Goal: Obtain resource: Download file/media

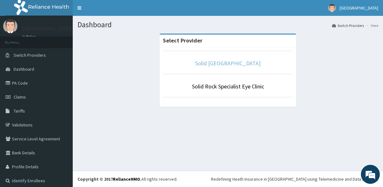
click at [226, 63] on link "Solid [GEOGRAPHIC_DATA]" at bounding box center [227, 62] width 65 height 7
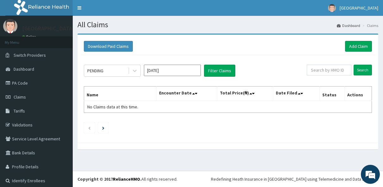
click at [215, 71] on button "Filter Claims" at bounding box center [219, 71] width 31 height 12
click at [113, 69] on div "PENDING" at bounding box center [106, 70] width 44 height 10
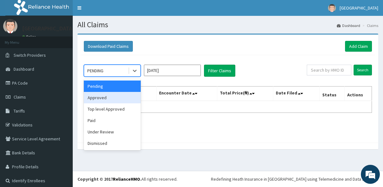
click at [110, 94] on div "Approved" at bounding box center [112, 97] width 57 height 11
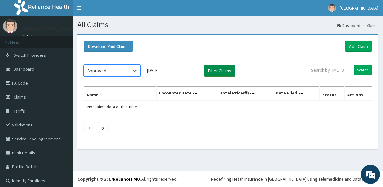
click at [219, 72] on button "Filter Claims" at bounding box center [219, 71] width 31 height 12
click at [215, 73] on button "Filter Claims" at bounding box center [219, 71] width 31 height 12
click at [222, 68] on button "Filter Claims" at bounding box center [219, 71] width 31 height 12
click at [225, 71] on button "Filter Claims" at bounding box center [219, 71] width 31 height 12
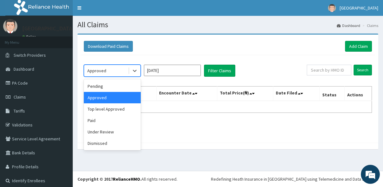
click at [111, 68] on div "Approved" at bounding box center [106, 70] width 44 height 10
click at [108, 109] on div "Top level Approved" at bounding box center [112, 108] width 57 height 11
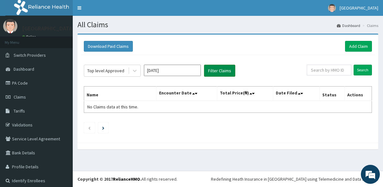
click at [228, 70] on button "Filter Claims" at bounding box center [219, 71] width 31 height 12
click at [227, 70] on button "Filter Claims" at bounding box center [219, 71] width 31 height 12
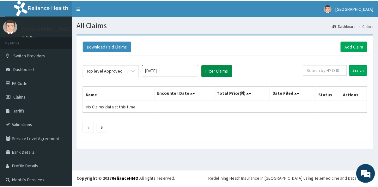
scroll to position [4, 0]
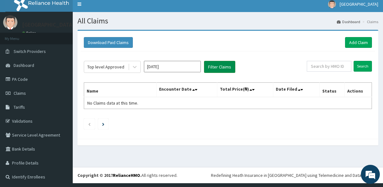
click at [227, 70] on button "Filter Claims" at bounding box center [219, 67] width 31 height 12
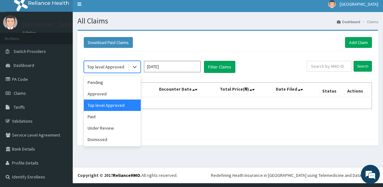
click at [114, 67] on div "Top level Approved" at bounding box center [105, 67] width 37 height 6
click at [116, 118] on div "Paid" at bounding box center [112, 116] width 57 height 11
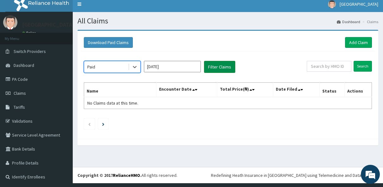
click at [223, 65] on button "Filter Claims" at bounding box center [219, 67] width 31 height 12
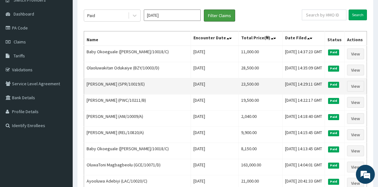
scroll to position [0, 0]
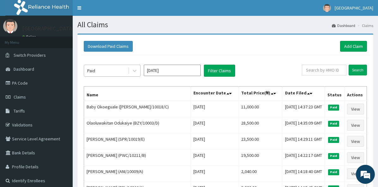
click at [109, 69] on div "Paid" at bounding box center [106, 70] width 44 height 10
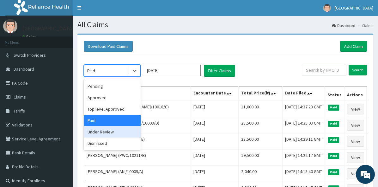
click at [107, 136] on div "Under Review" at bounding box center [112, 131] width 57 height 11
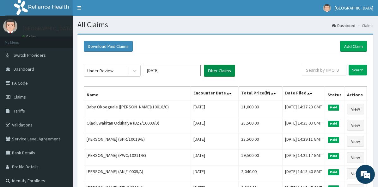
click at [217, 70] on button "Filter Claims" at bounding box center [219, 71] width 31 height 12
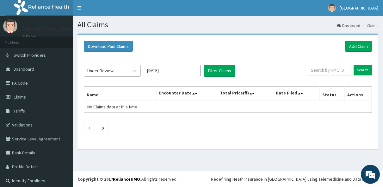
click at [128, 71] on div at bounding box center [134, 70] width 12 height 11
click at [218, 68] on button "Filter Claims" at bounding box center [219, 71] width 31 height 12
click at [127, 70] on div "Under Review" at bounding box center [106, 70] width 44 height 10
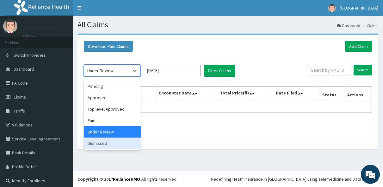
click at [116, 142] on div "Dismissed" at bounding box center [112, 142] width 57 height 11
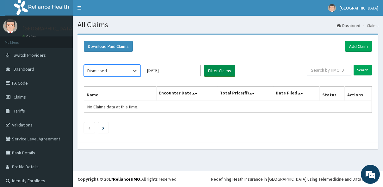
click at [218, 73] on button "Filter Claims" at bounding box center [219, 71] width 31 height 12
click at [217, 71] on button "Filter Claims" at bounding box center [219, 71] width 31 height 12
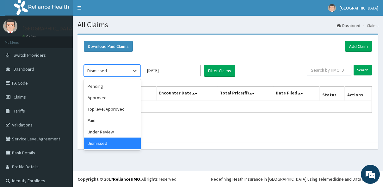
click at [110, 72] on div "Dismissed" at bounding box center [106, 70] width 44 height 10
click at [114, 88] on div "Pending" at bounding box center [112, 85] width 57 height 11
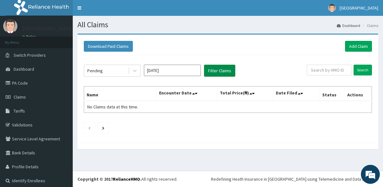
click at [231, 73] on button "Filter Claims" at bounding box center [219, 71] width 31 height 12
click at [228, 70] on button "Filter Claims" at bounding box center [219, 71] width 31 height 12
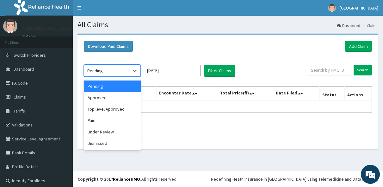
click at [127, 71] on div "Pending" at bounding box center [106, 70] width 44 height 10
click at [112, 97] on div "Approved" at bounding box center [112, 97] width 57 height 11
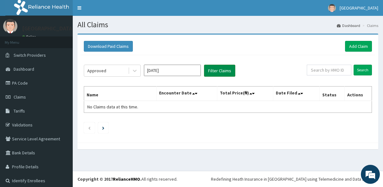
click at [223, 72] on button "Filter Claims" at bounding box center [219, 71] width 31 height 12
click at [218, 74] on button "Filter Claims" at bounding box center [219, 71] width 31 height 12
click at [115, 77] on div "Approved [DATE] Filter Claims Search Name Encounter Date Total Price(₦) Date Fi…" at bounding box center [228, 97] width 294 height 84
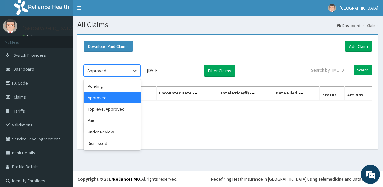
click at [115, 73] on div "Approved" at bounding box center [106, 70] width 44 height 10
click at [114, 107] on div "Top level Approved" at bounding box center [112, 108] width 57 height 11
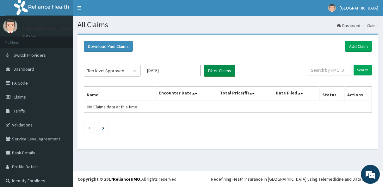
click at [213, 72] on button "Filter Claims" at bounding box center [219, 71] width 31 height 12
click at [214, 68] on button "Filter Claims" at bounding box center [219, 71] width 31 height 12
click at [121, 72] on div "Top level Approved" at bounding box center [105, 70] width 37 height 6
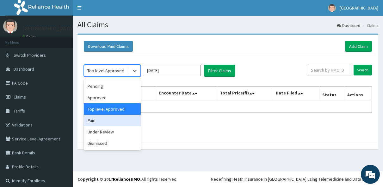
click at [102, 119] on div "Paid" at bounding box center [112, 119] width 57 height 11
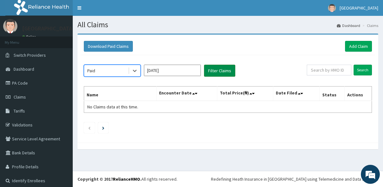
click at [211, 69] on button "Filter Claims" at bounding box center [219, 71] width 31 height 12
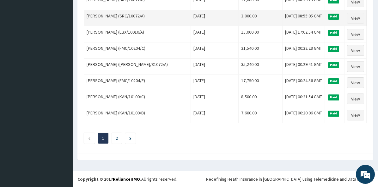
scroll to position [846, 0]
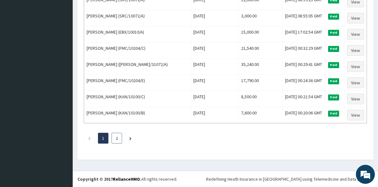
click at [119, 140] on li "2" at bounding box center [117, 137] width 10 height 11
click at [118, 140] on li "2" at bounding box center [117, 137] width 10 height 11
click at [117, 140] on link "2" at bounding box center [117, 138] width 2 height 6
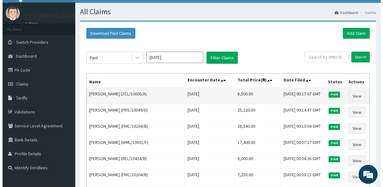
scroll to position [0, 0]
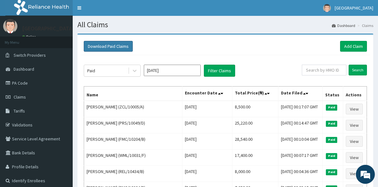
click at [118, 48] on button "Download Paid Claims" at bounding box center [108, 46] width 49 height 11
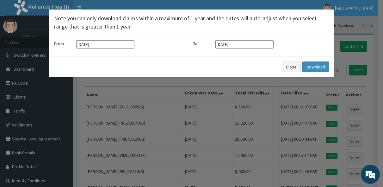
click at [96, 46] on input "[DATE]" at bounding box center [105, 44] width 58 height 8
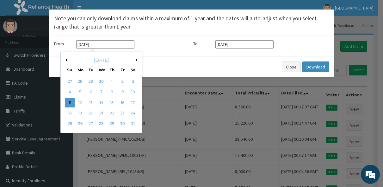
click at [135, 59] on div "[DATE]" at bounding box center [101, 60] width 76 height 6
click at [137, 60] on button "Next Month" at bounding box center [137, 59] width 3 height 3
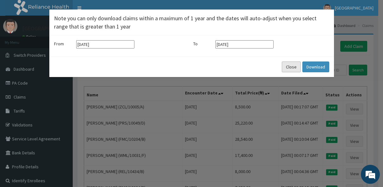
click at [290, 66] on button "Close" at bounding box center [291, 66] width 19 height 11
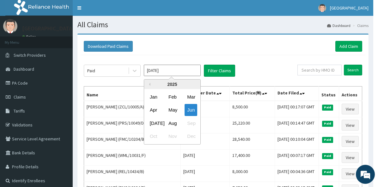
click at [175, 71] on input "[DATE]" at bounding box center [172, 70] width 57 height 11
click at [153, 123] on div "[DATE]" at bounding box center [153, 123] width 13 height 12
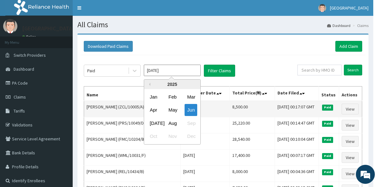
type input "[DATE]"
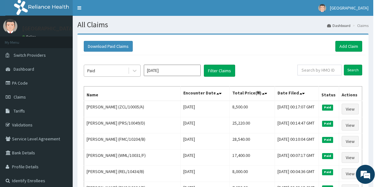
click at [128, 74] on div "Paid" at bounding box center [106, 70] width 44 height 10
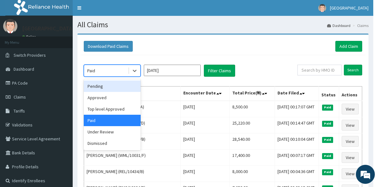
click at [120, 87] on div "Pending" at bounding box center [112, 85] width 57 height 11
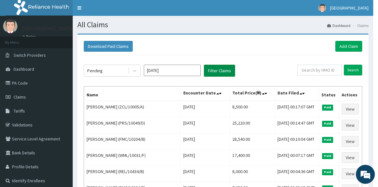
click at [212, 73] on button "Filter Claims" at bounding box center [219, 71] width 31 height 12
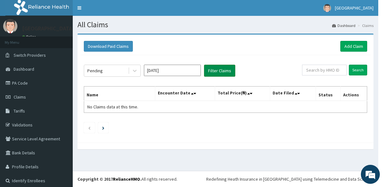
click at [214, 73] on button "Filter Claims" at bounding box center [219, 71] width 31 height 12
click at [119, 69] on div "Pending" at bounding box center [106, 70] width 44 height 10
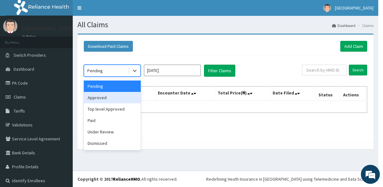
click at [110, 94] on div "Approved" at bounding box center [112, 97] width 57 height 11
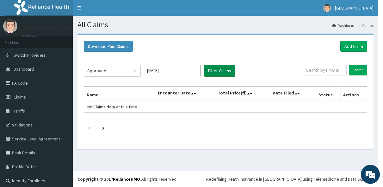
click at [228, 72] on button "Filter Claims" at bounding box center [219, 71] width 31 height 12
click at [228, 71] on button "Filter Claims" at bounding box center [219, 71] width 31 height 12
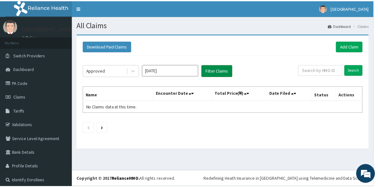
scroll to position [4, 0]
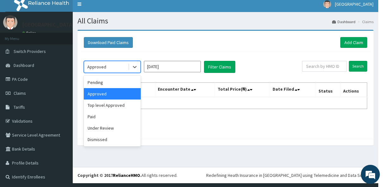
click at [119, 66] on div "Approved" at bounding box center [106, 67] width 44 height 10
click at [109, 106] on div "Top level Approved" at bounding box center [112, 104] width 57 height 11
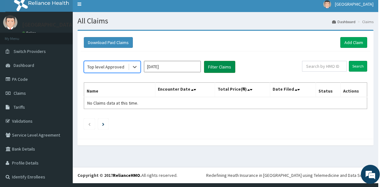
click at [224, 64] on button "Filter Claims" at bounding box center [219, 67] width 31 height 12
click at [221, 65] on button "Filter Claims" at bounding box center [219, 67] width 31 height 12
click at [107, 65] on div "Top level Approved" at bounding box center [105, 67] width 37 height 6
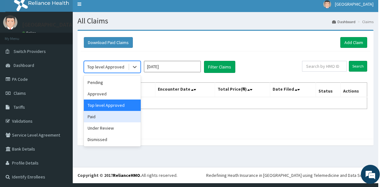
click at [101, 112] on div "Paid" at bounding box center [112, 116] width 57 height 11
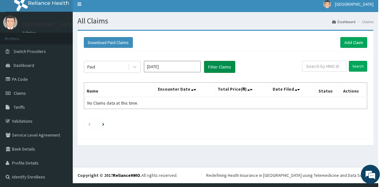
click at [216, 71] on button "Filter Claims" at bounding box center [219, 67] width 31 height 12
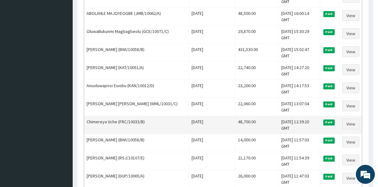
scroll to position [823, 0]
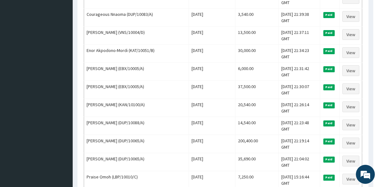
scroll to position [159, 0]
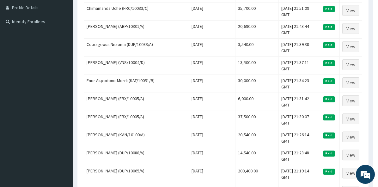
drag, startPoint x: 118, startPoint y: 139, endPoint x: 79, endPoint y: 73, distance: 76.4
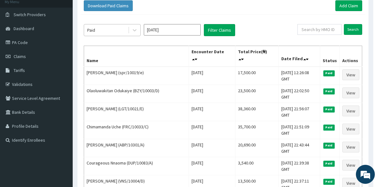
scroll to position [0, 0]
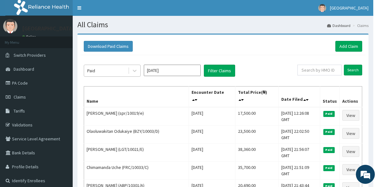
click at [120, 74] on div "Paid" at bounding box center [106, 70] width 44 height 10
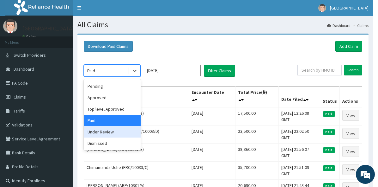
click at [119, 129] on div "Under Review" at bounding box center [112, 131] width 57 height 11
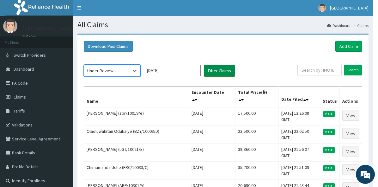
click at [217, 72] on button "Filter Claims" at bounding box center [219, 71] width 31 height 12
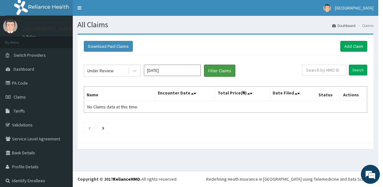
drag, startPoint x: 215, startPoint y: 71, endPoint x: 196, endPoint y: 74, distance: 19.5
click at [216, 71] on button "Filter Claims" at bounding box center [219, 71] width 31 height 12
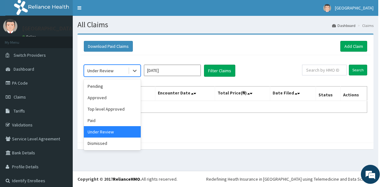
drag, startPoint x: 128, startPoint y: 72, endPoint x: 121, endPoint y: 76, distance: 8.1
click at [127, 72] on div "Under Review" at bounding box center [112, 71] width 57 height 12
drag, startPoint x: 105, startPoint y: 144, endPoint x: 136, endPoint y: 123, distance: 37.9
click at [106, 143] on div "Dismissed" at bounding box center [112, 142] width 57 height 11
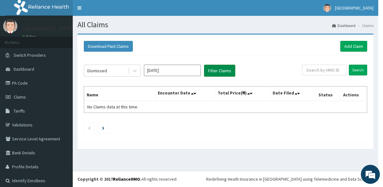
click at [225, 66] on button "Filter Claims" at bounding box center [219, 71] width 31 height 12
click at [224, 70] on button "Filter Claims" at bounding box center [219, 71] width 31 height 12
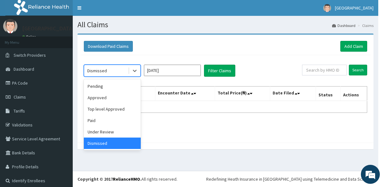
click at [112, 73] on div "Dismissed" at bounding box center [106, 70] width 44 height 10
click at [111, 118] on div "Paid" at bounding box center [112, 119] width 57 height 11
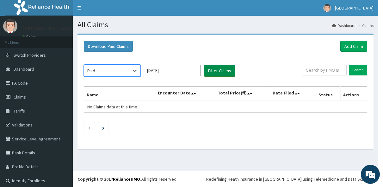
click at [217, 72] on button "Filter Claims" at bounding box center [219, 71] width 31 height 12
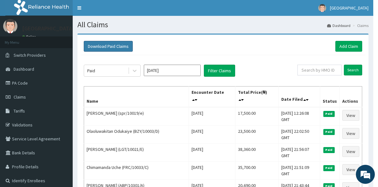
click at [115, 48] on button "Download Paid Claims" at bounding box center [108, 46] width 49 height 11
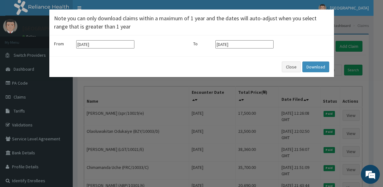
click at [105, 46] on input "11-05-2025" at bounding box center [105, 44] width 58 height 8
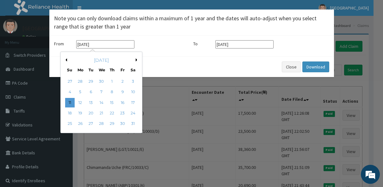
click at [137, 61] on button "Next Month" at bounding box center [137, 59] width 3 height 3
click at [90, 82] on div "1" at bounding box center [90, 81] width 9 height 9
type input "01-07-2025"
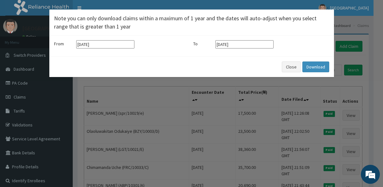
click at [241, 45] on input "11-08-2025" at bounding box center [244, 44] width 58 height 8
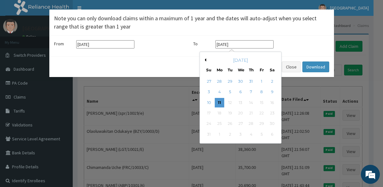
click at [249, 82] on div "31" at bounding box center [250, 81] width 9 height 9
type input "31-07-2025"
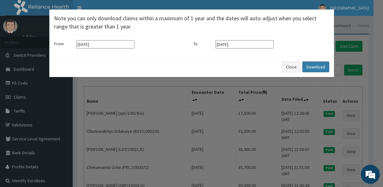
click at [321, 67] on button "Download" at bounding box center [315, 66] width 27 height 11
